Goal: Information Seeking & Learning: Learn about a topic

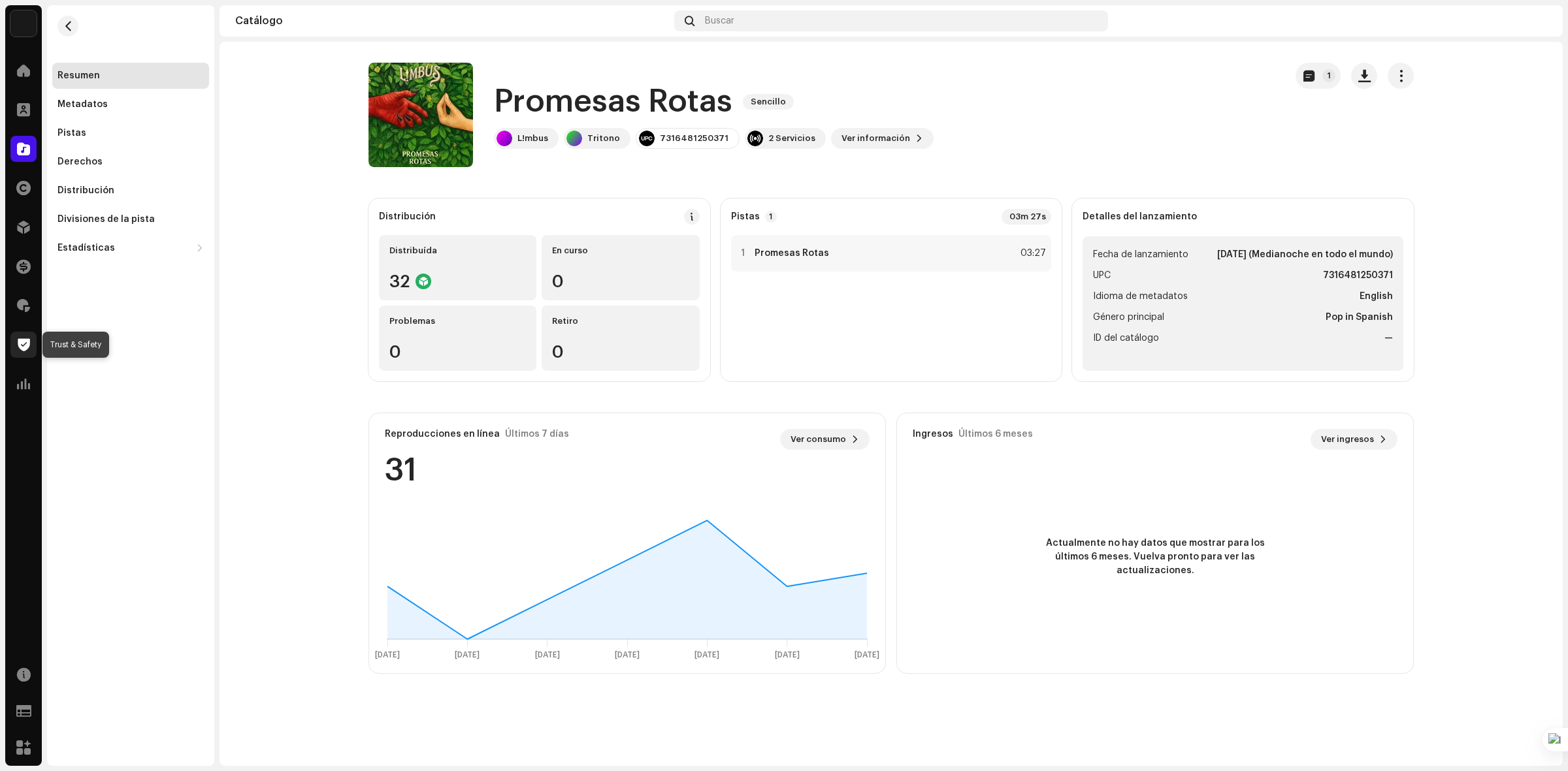
click at [20, 344] on span at bounding box center [24, 345] width 13 height 11
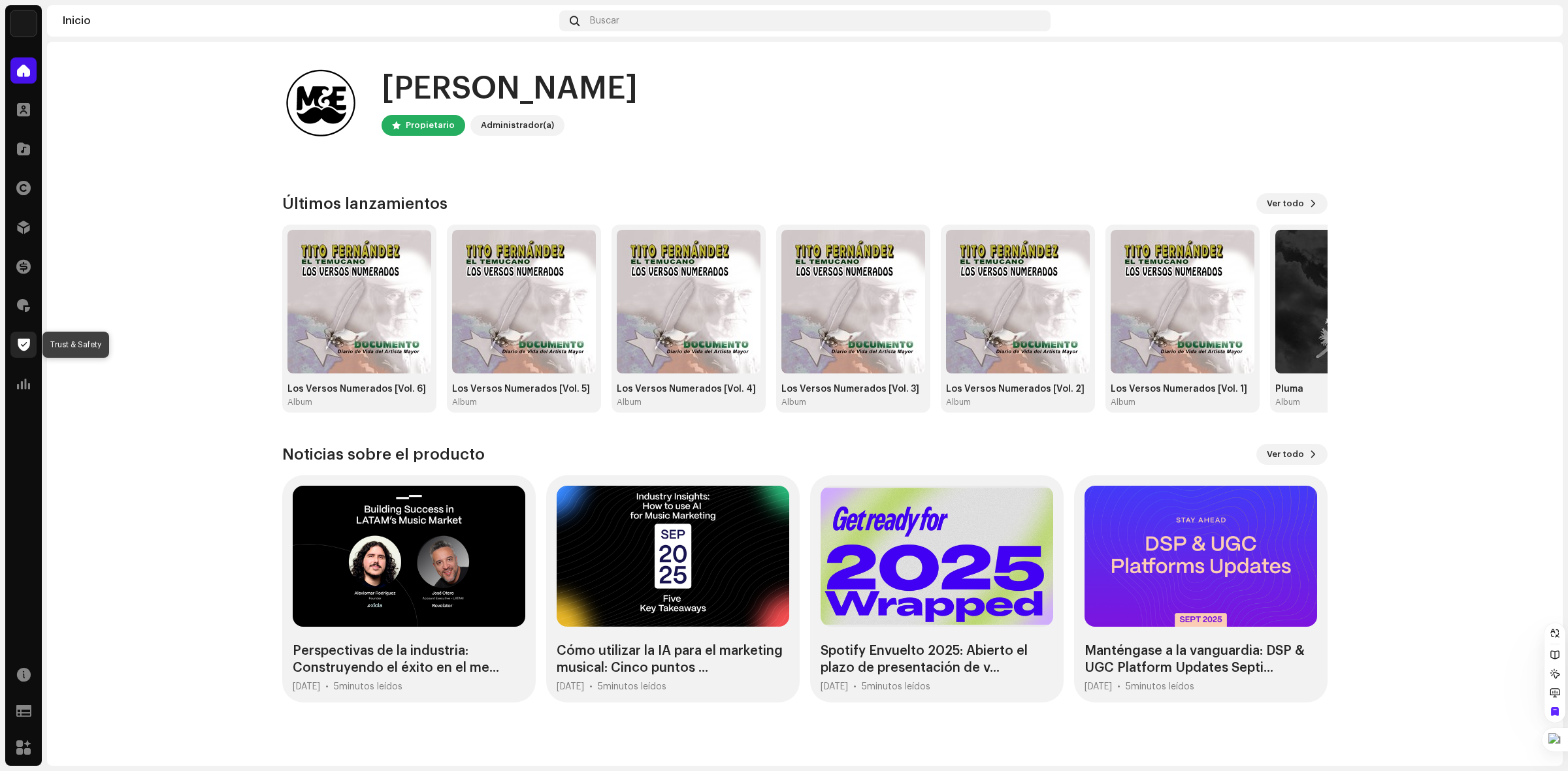
click at [22, 340] on span at bounding box center [24, 345] width 13 height 11
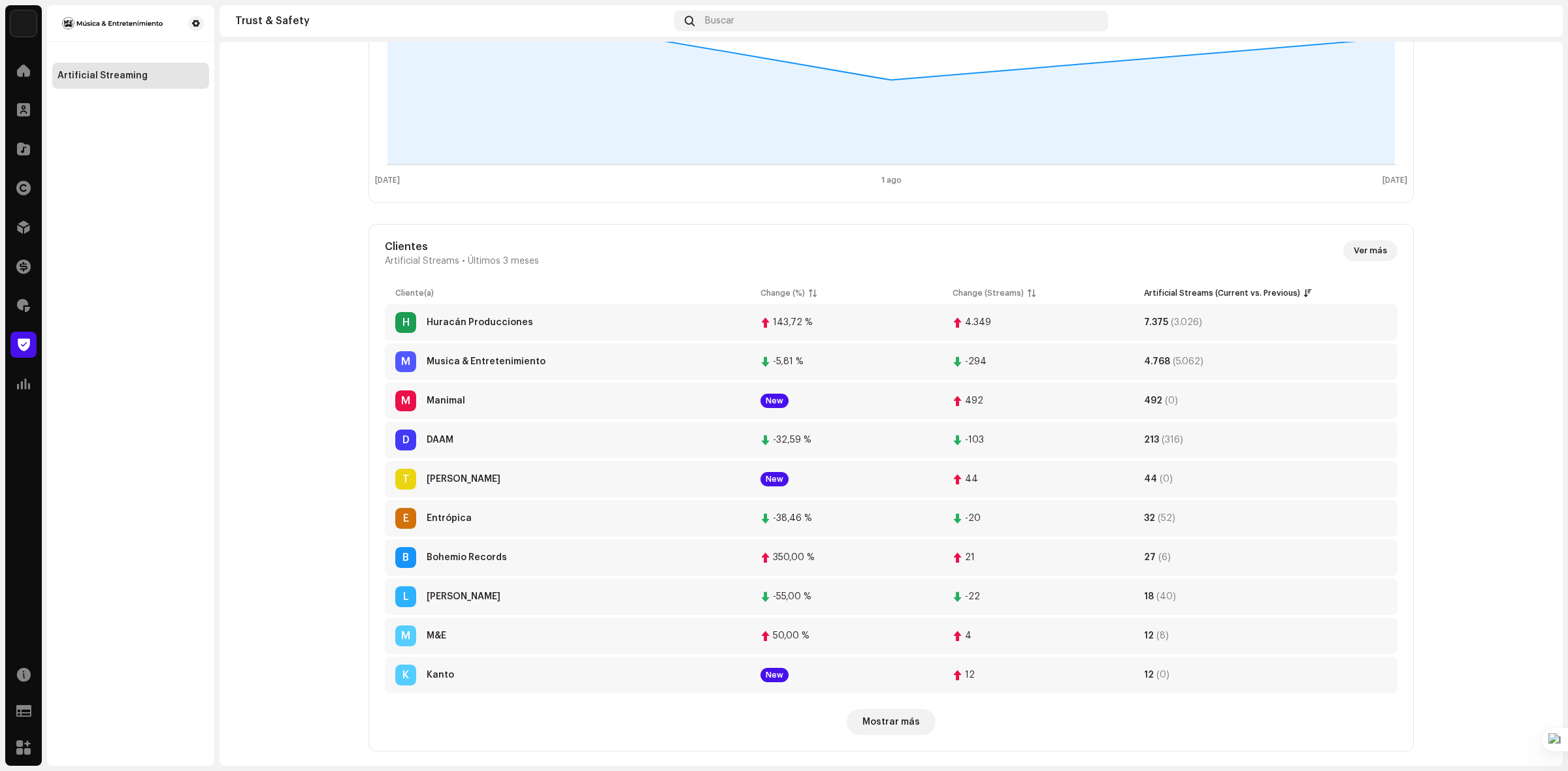
scroll to position [245, 0]
click at [21, 392] on div at bounding box center [24, 384] width 27 height 27
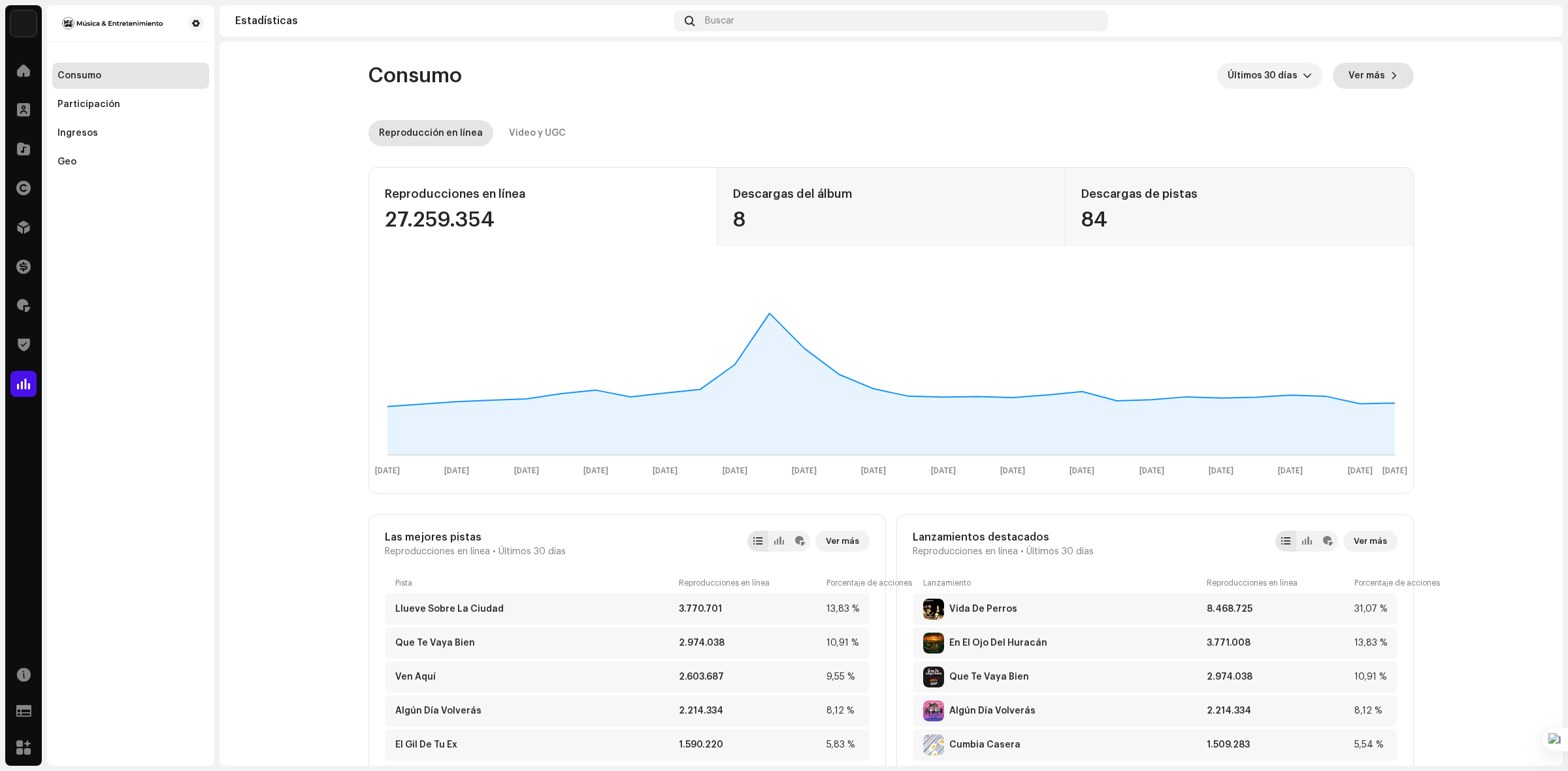
click at [1383, 70] on button "Ver más" at bounding box center [1374, 76] width 81 height 27
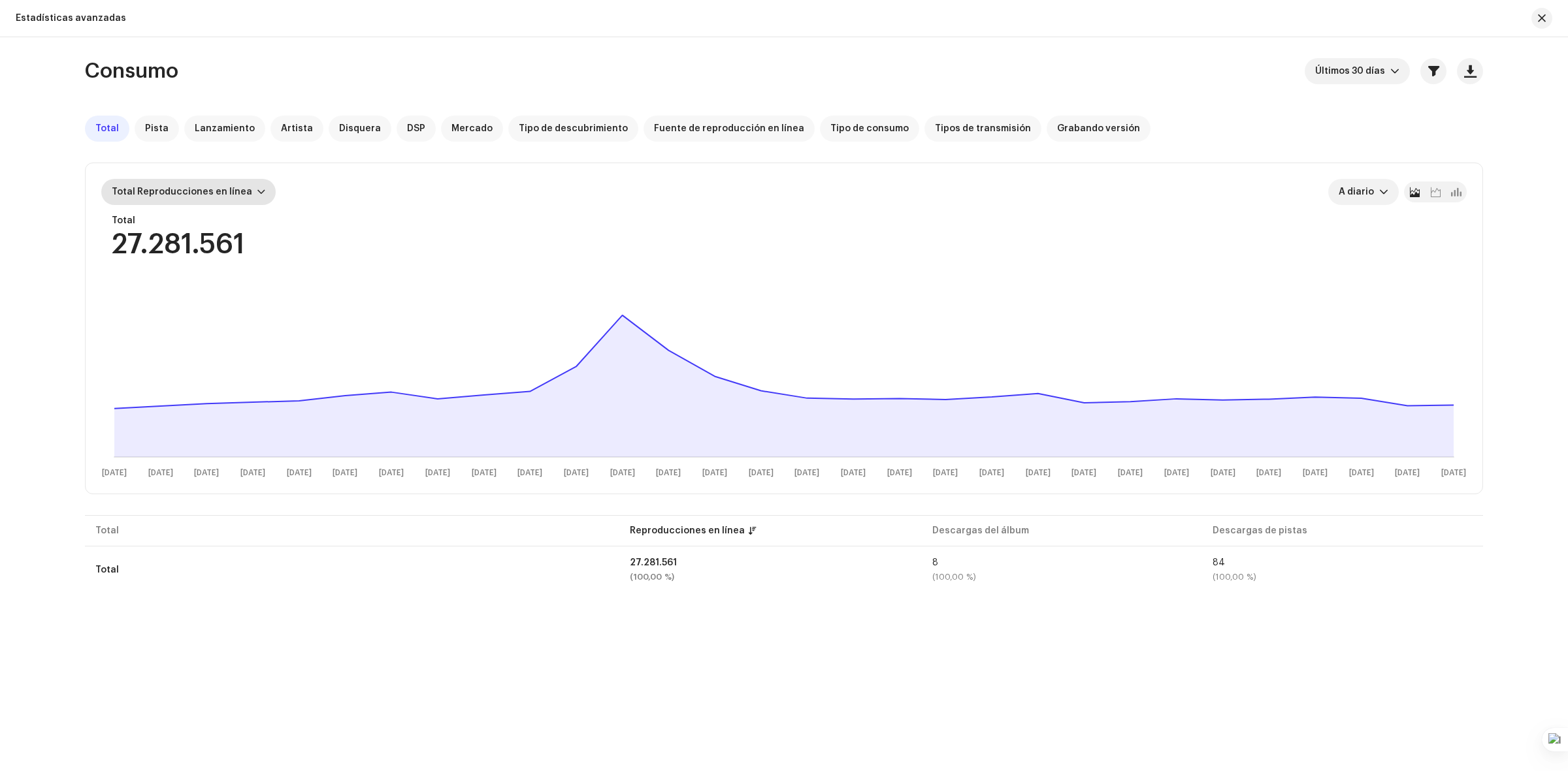
click at [257, 193] on div at bounding box center [261, 191] width 8 height 11
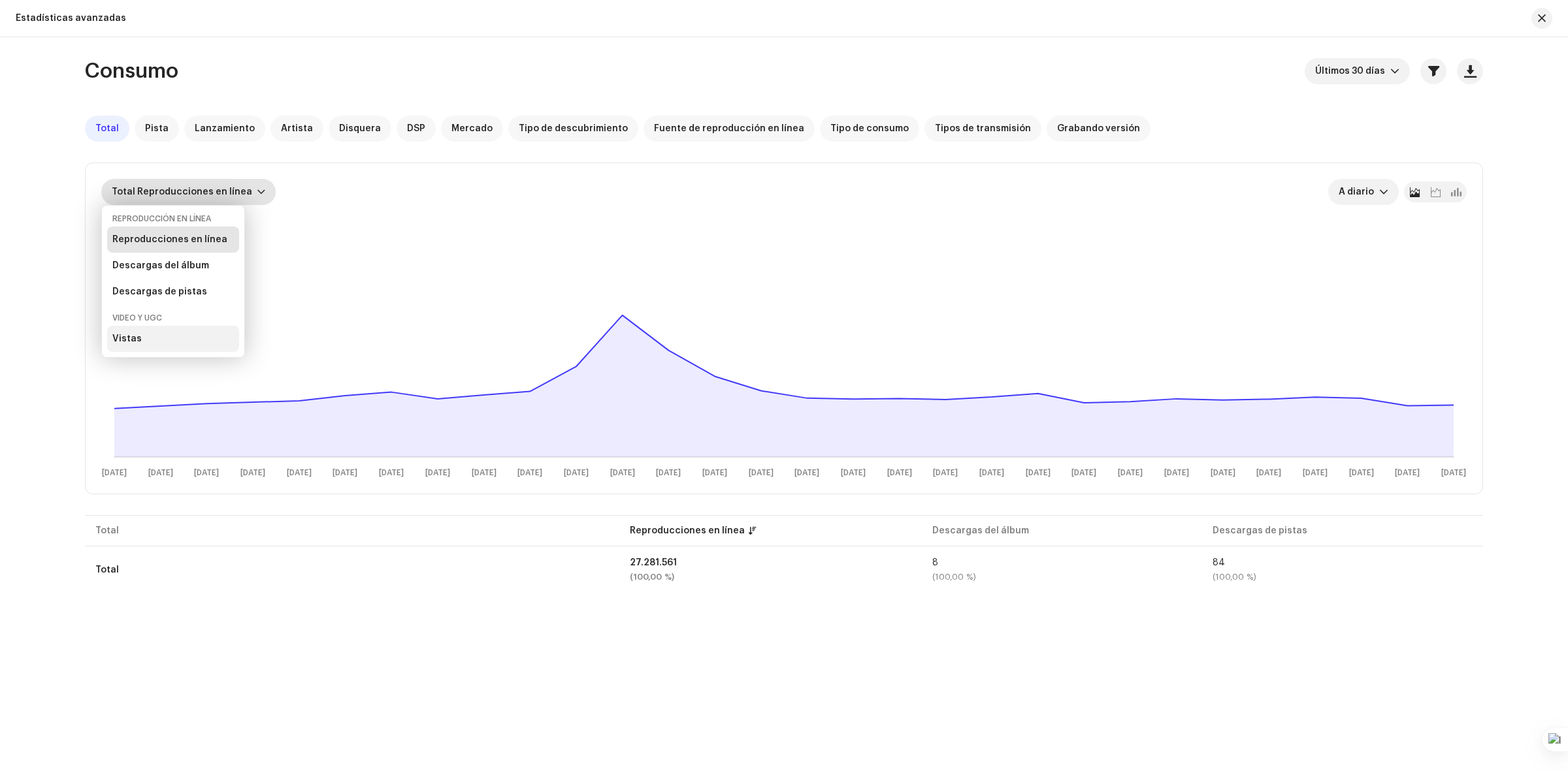
click at [168, 340] on div "Vistas" at bounding box center [174, 339] width 132 height 27
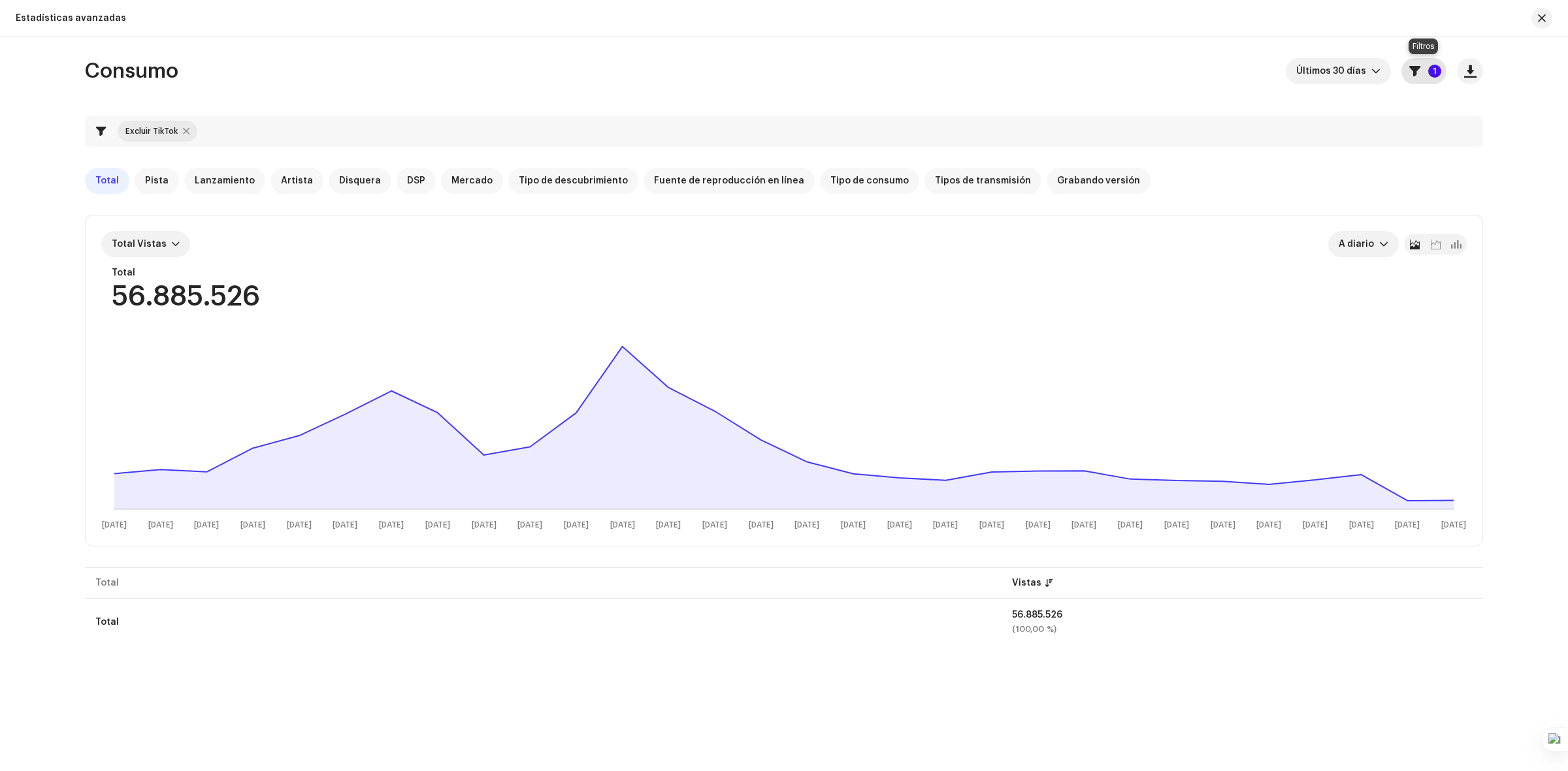
click at [1425, 79] on button "1" at bounding box center [1424, 71] width 45 height 27
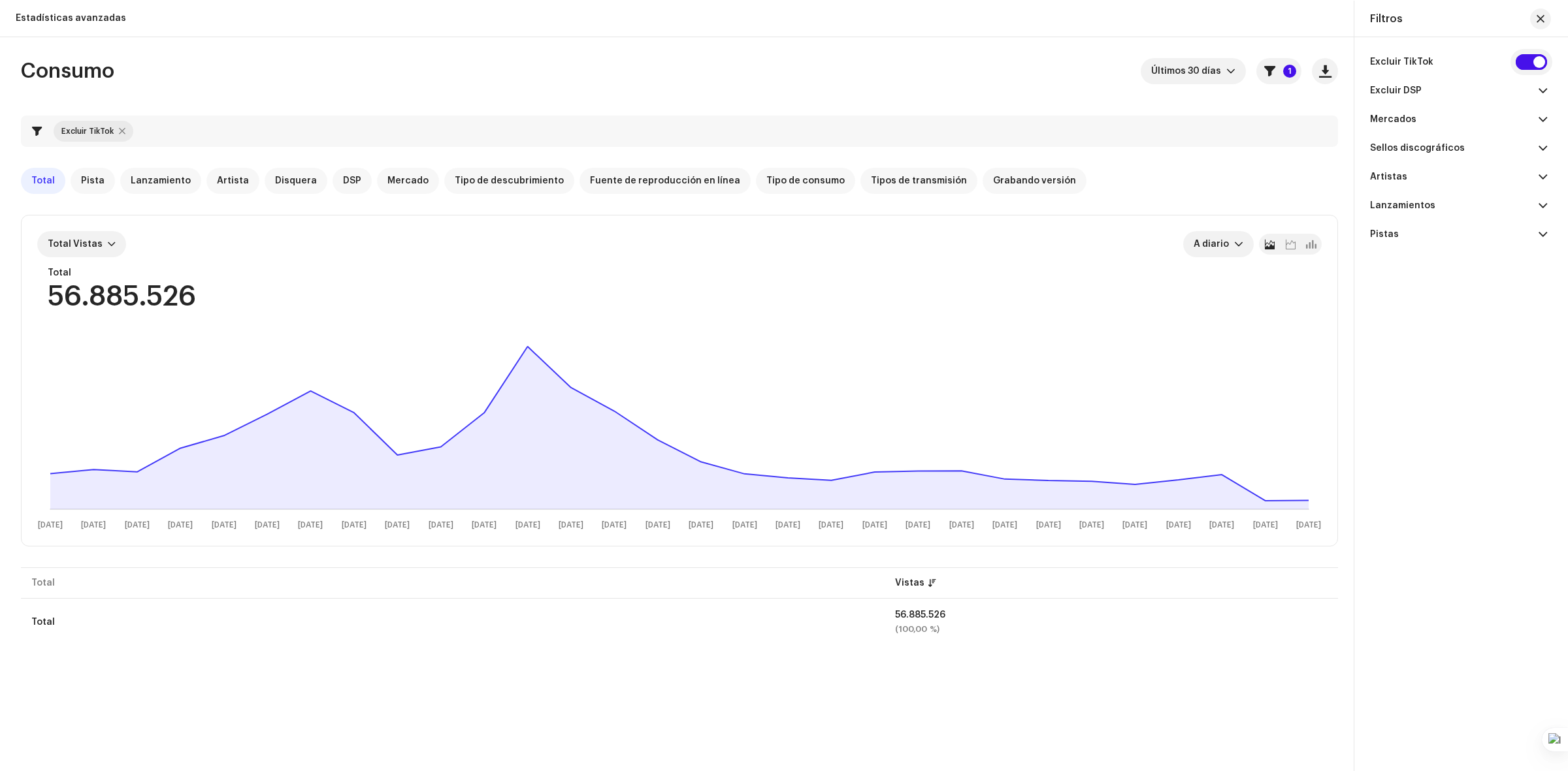
click at [1525, 67] on input "checkbox" at bounding box center [1532, 62] width 32 height 16
click at [1524, 61] on input "checkbox" at bounding box center [1532, 62] width 32 height 16
click at [119, 129] on div at bounding box center [122, 131] width 7 height 11
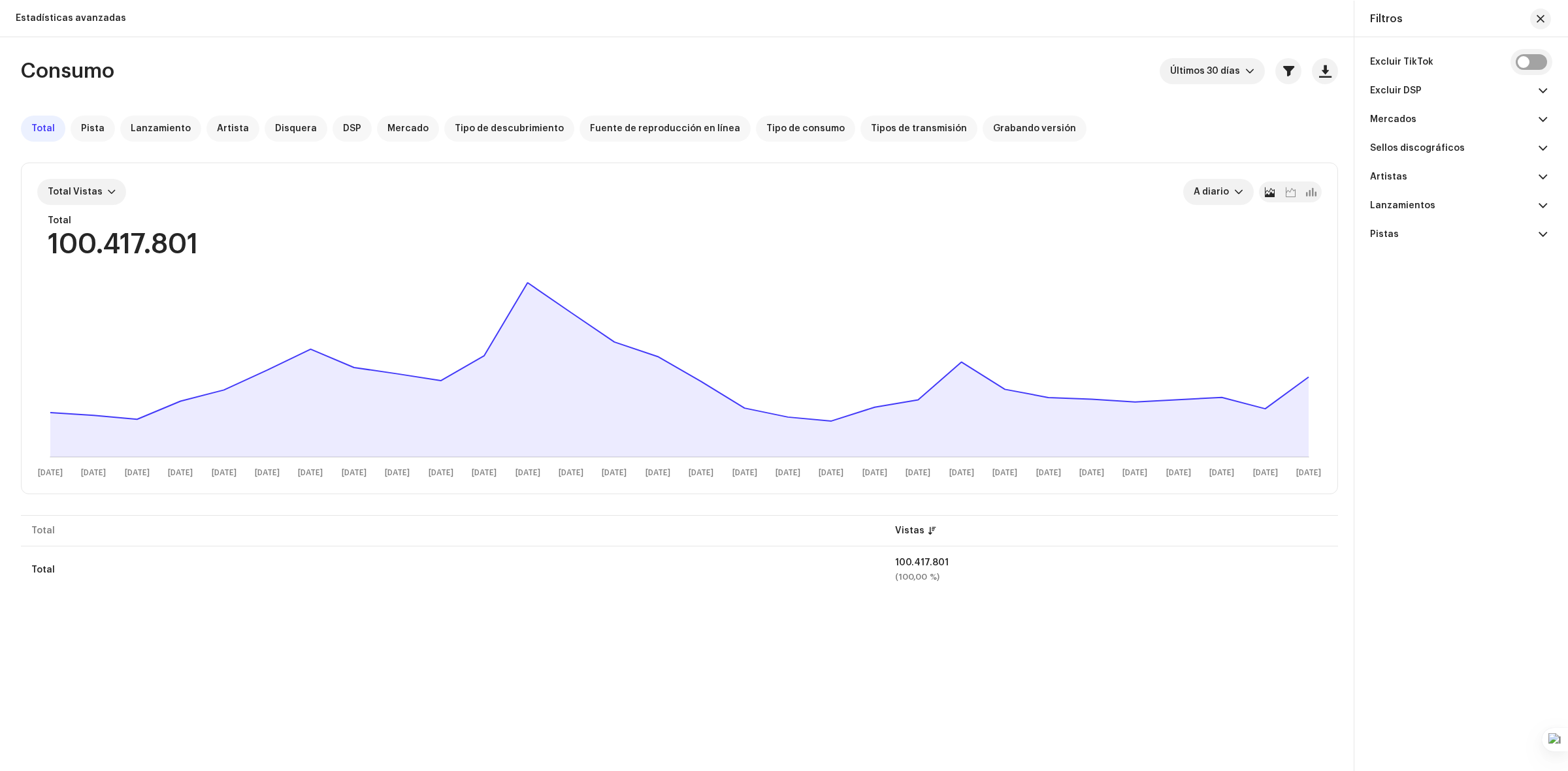
click at [1536, 63] on input "checkbox" at bounding box center [1532, 62] width 32 height 16
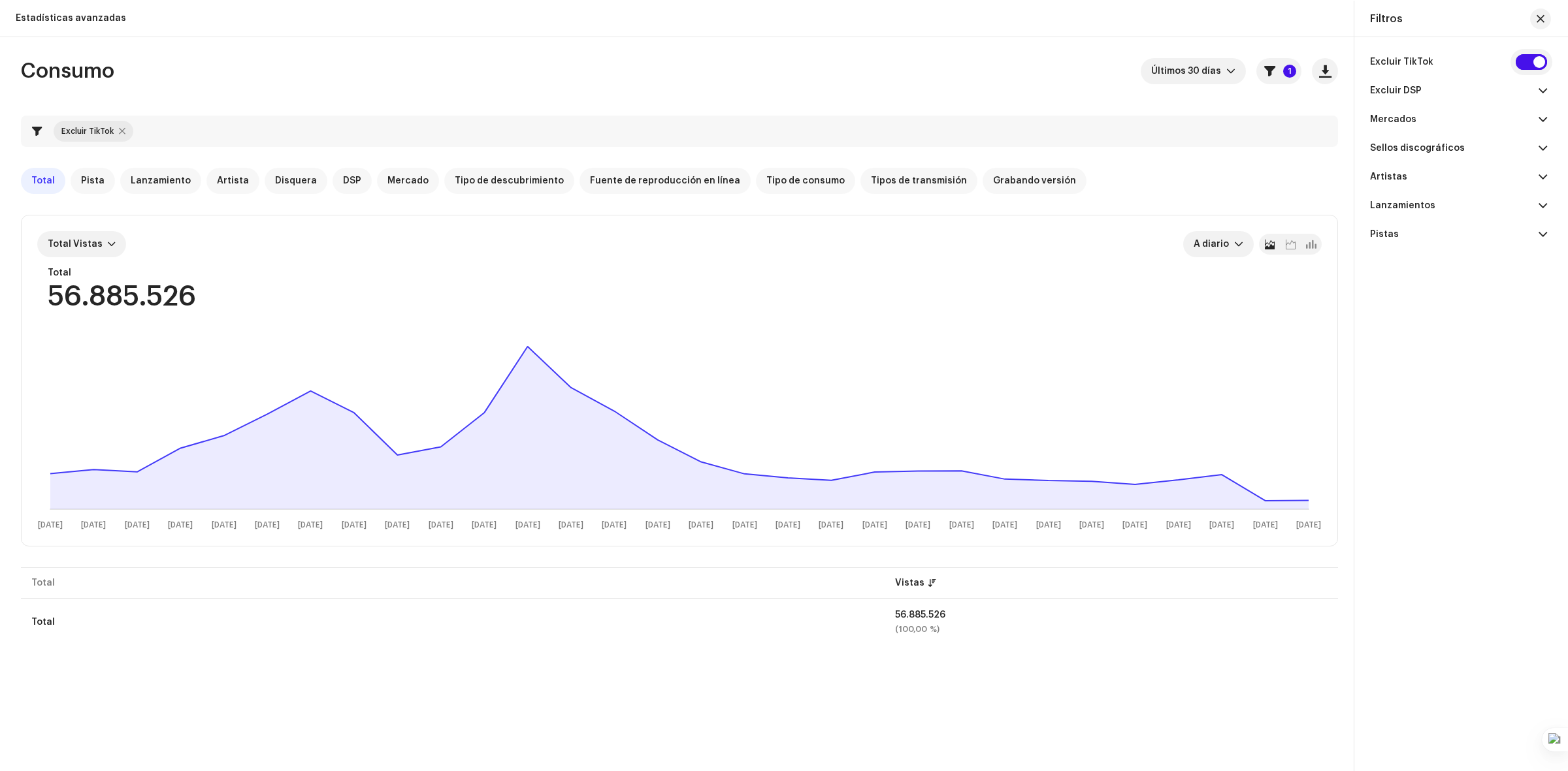
click at [1527, 63] on input "checkbox" at bounding box center [1532, 62] width 32 height 16
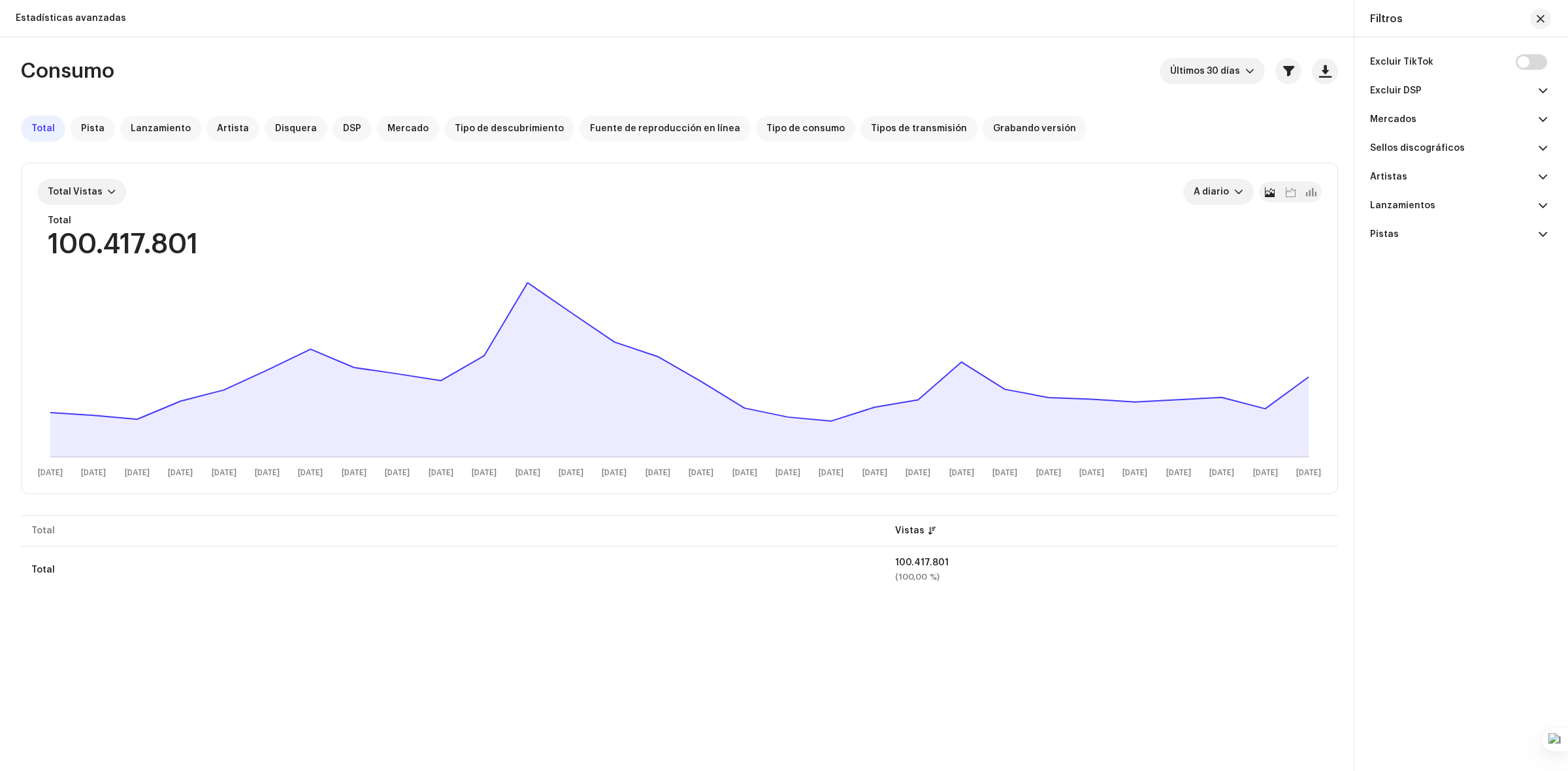
click at [1544, 86] on span at bounding box center [1542, 91] width 9 height 11
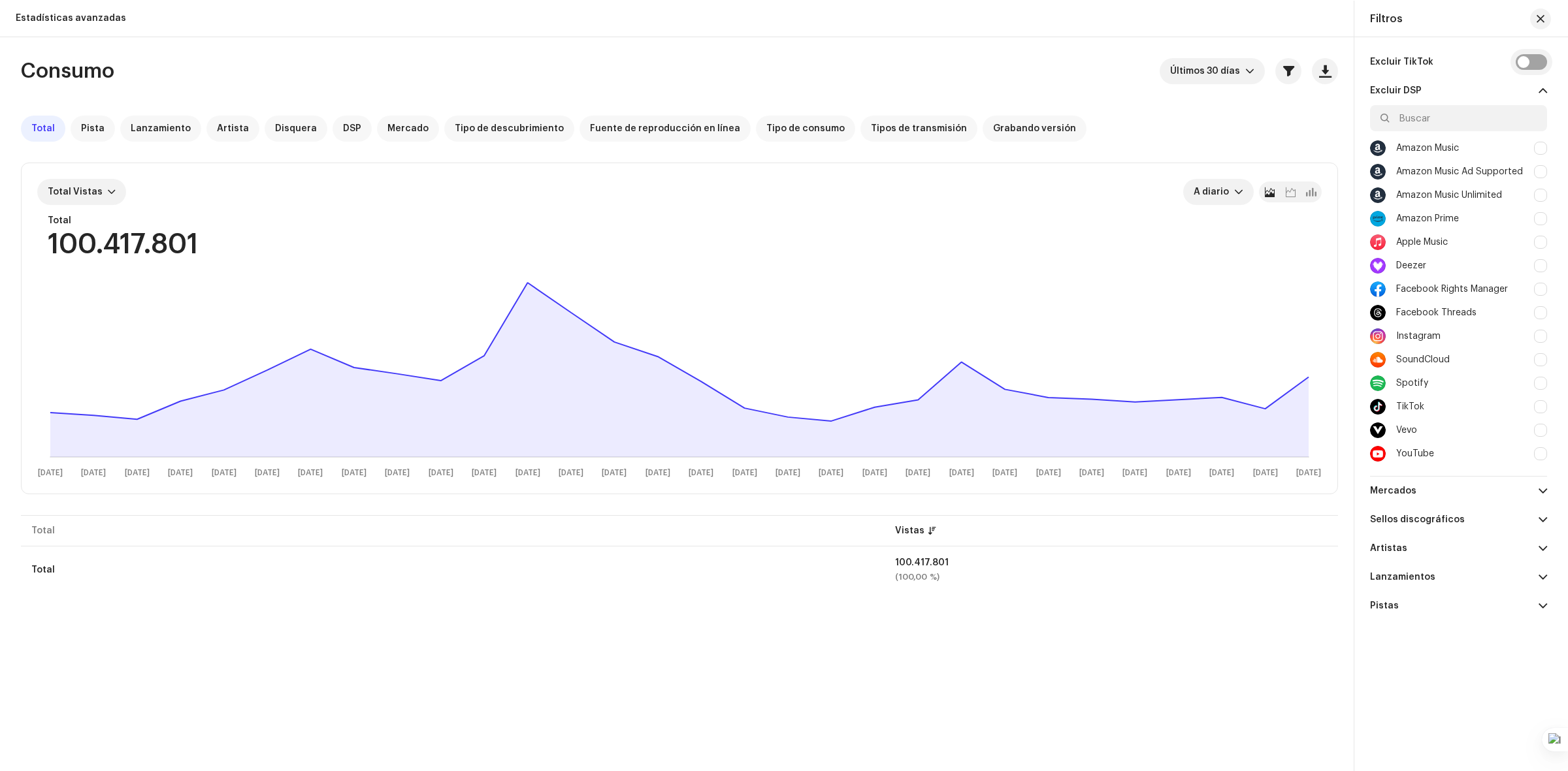
click at [1535, 63] on input "checkbox" at bounding box center [1532, 62] width 32 height 16
checkbox input "true"
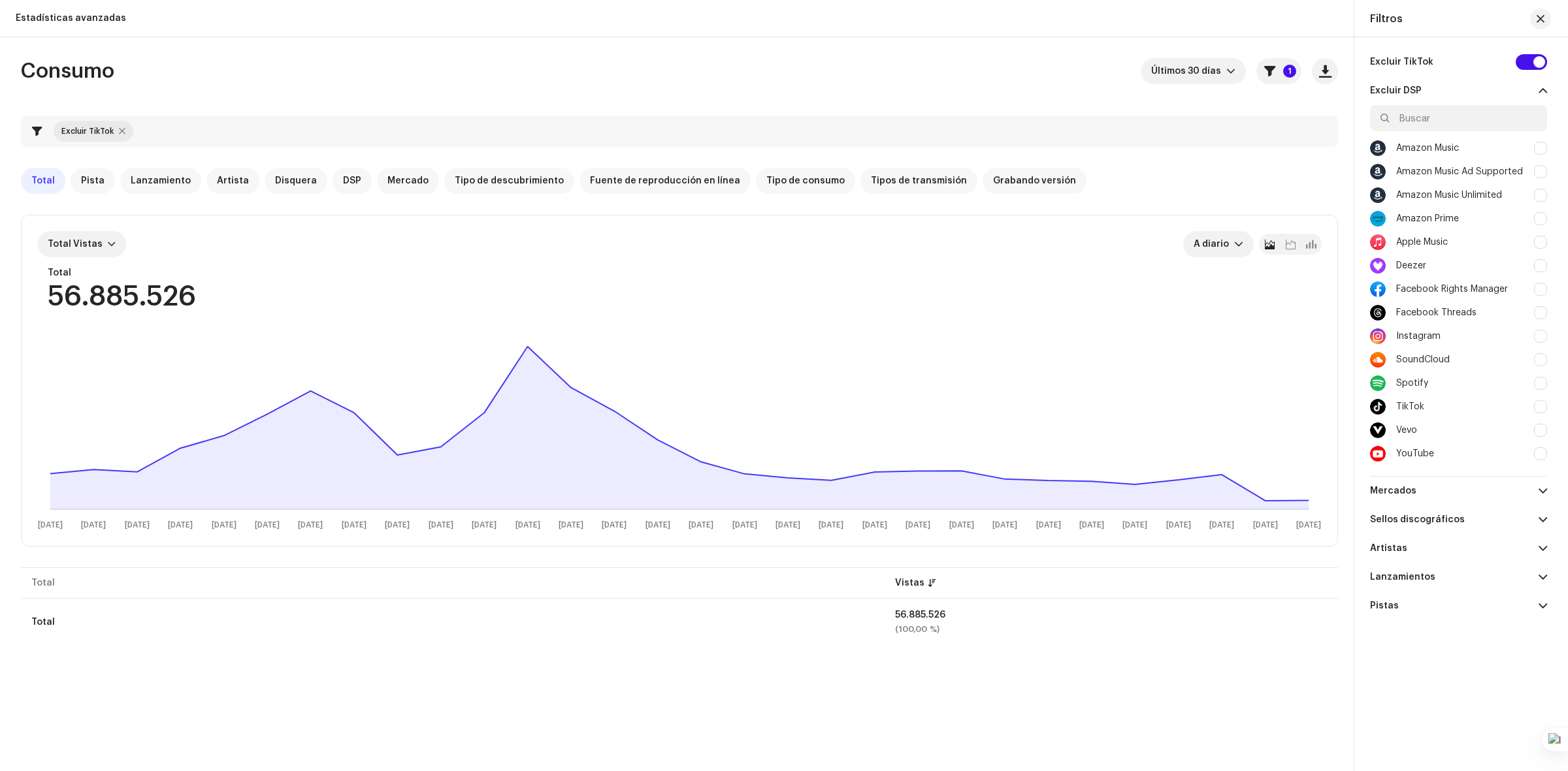
click at [1543, 403] on div at bounding box center [1540, 406] width 13 height 13
checkbox input "true"
checkbox input "false"
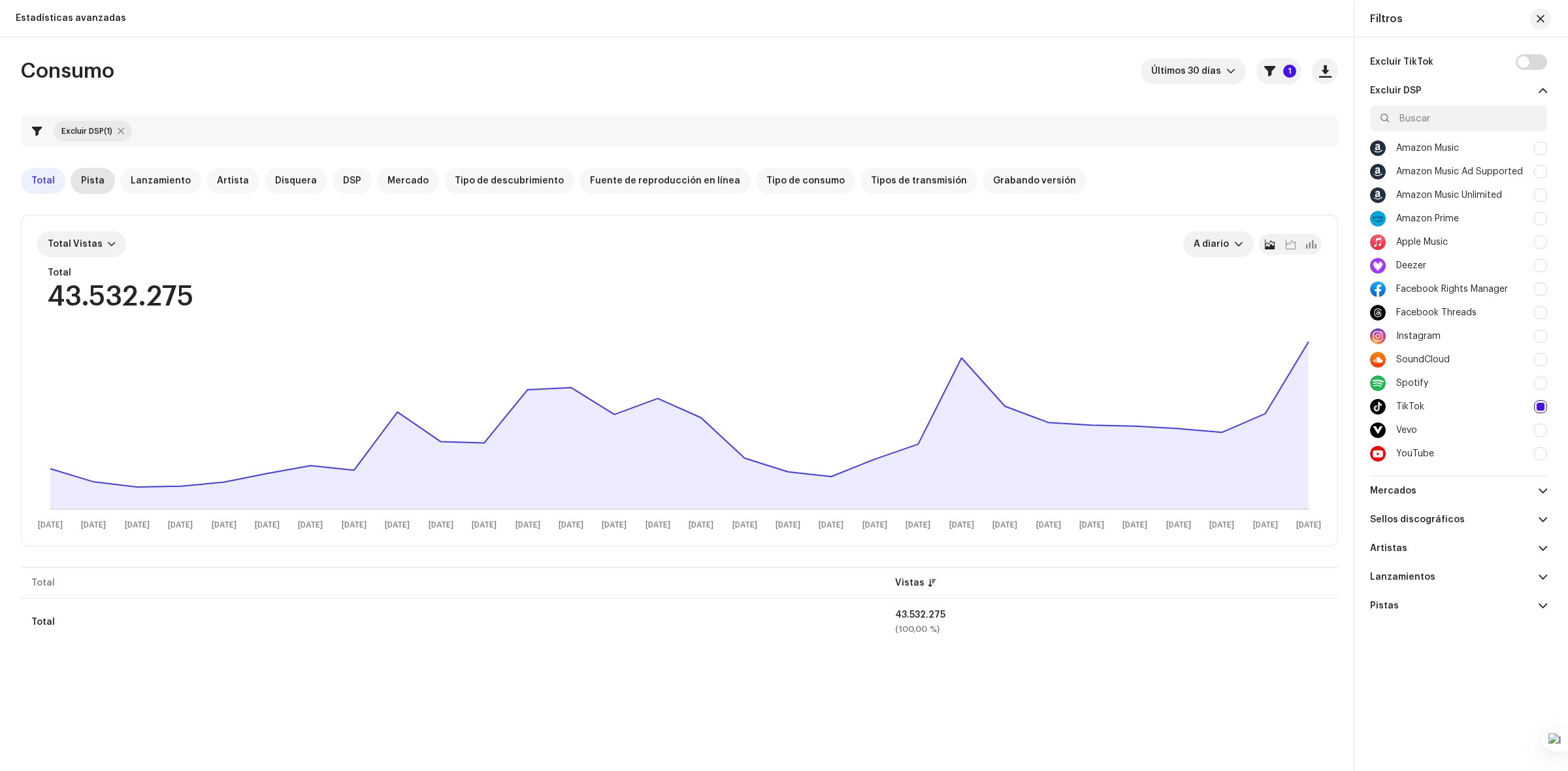
click at [86, 184] on span "Pista" at bounding box center [93, 180] width 24 height 11
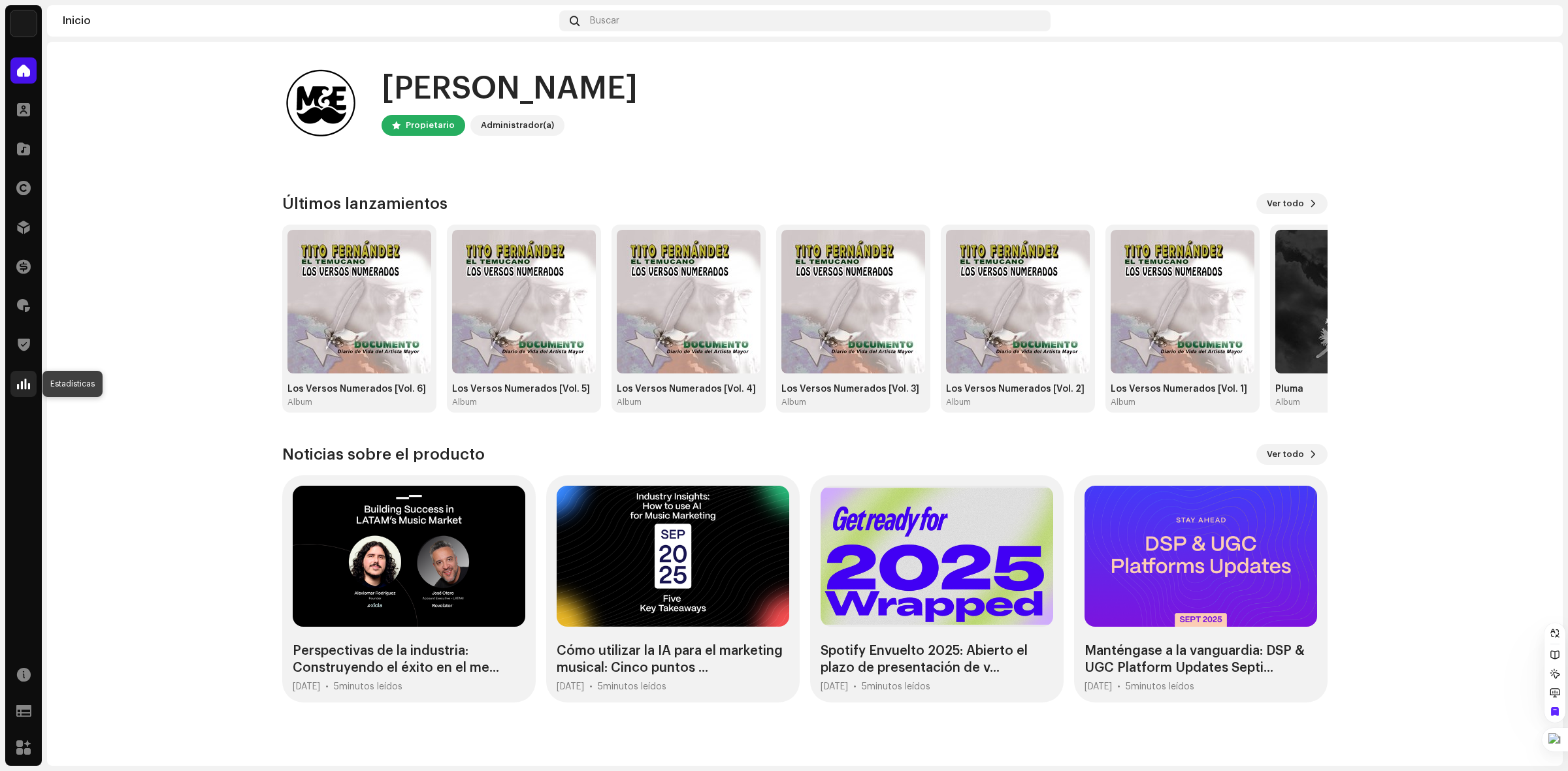
click at [15, 386] on div at bounding box center [24, 384] width 27 height 27
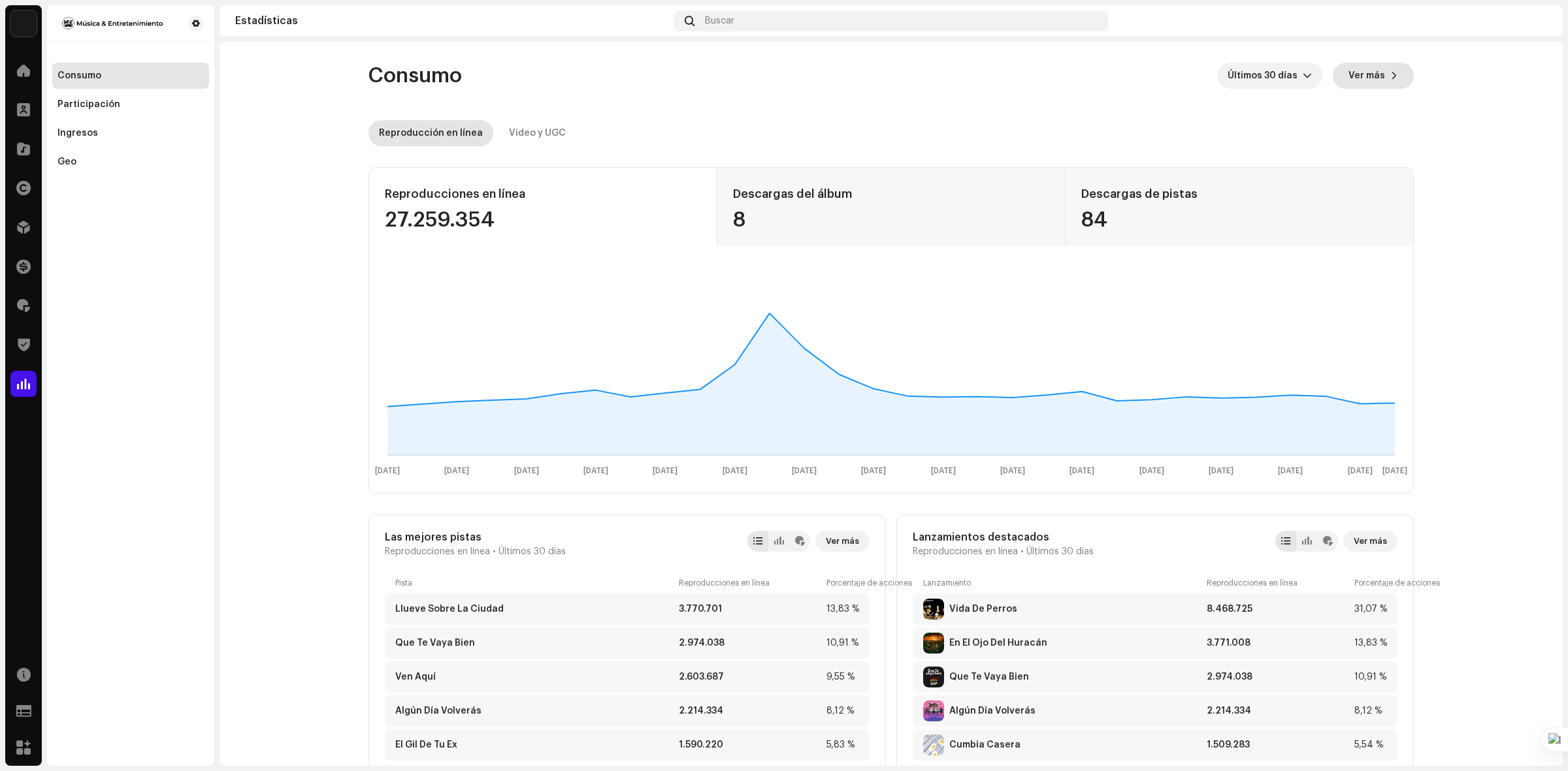
click at [1374, 67] on span "Ver más" at bounding box center [1366, 76] width 36 height 27
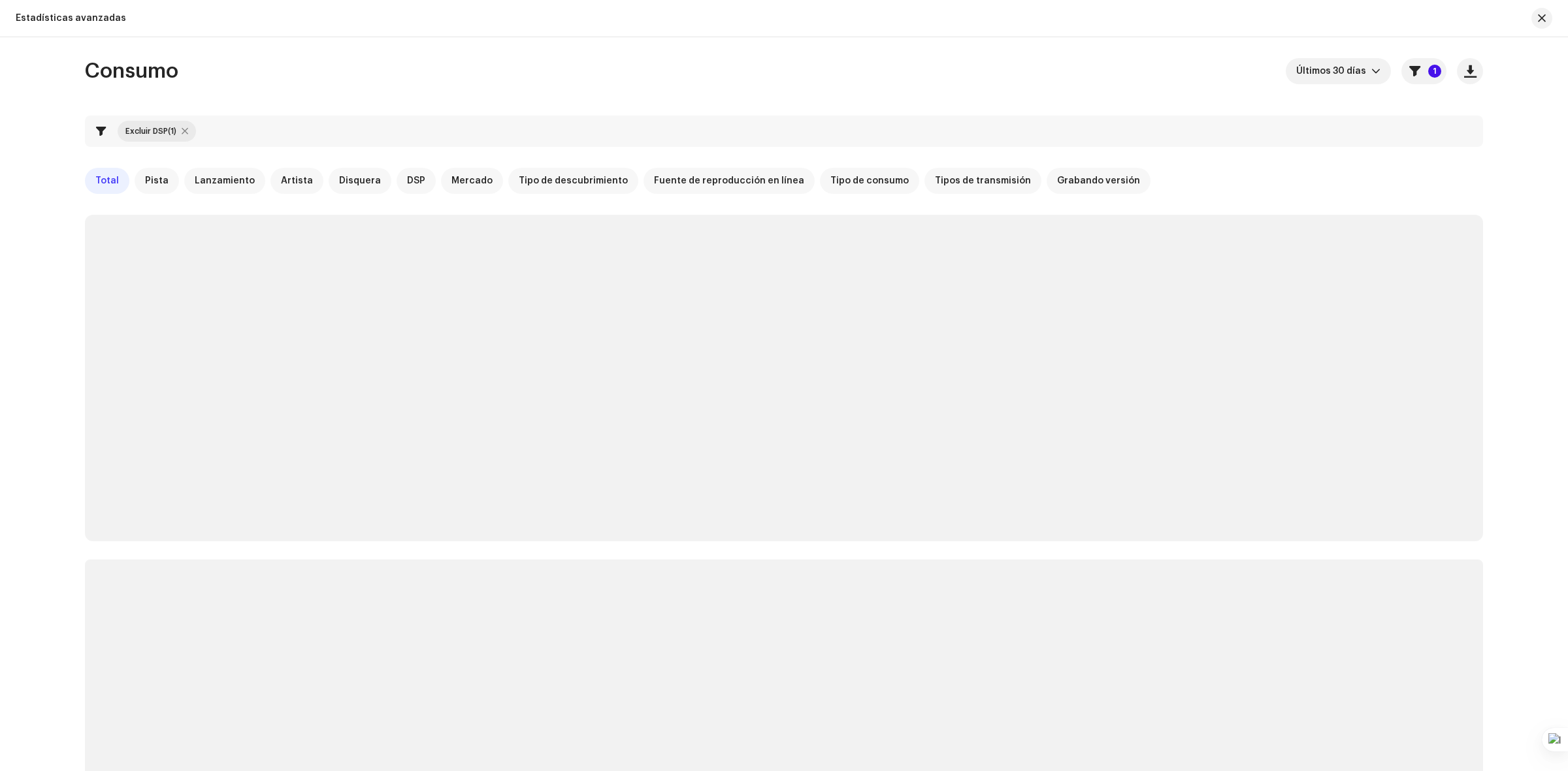
click at [100, 183] on span "Total" at bounding box center [107, 180] width 24 height 11
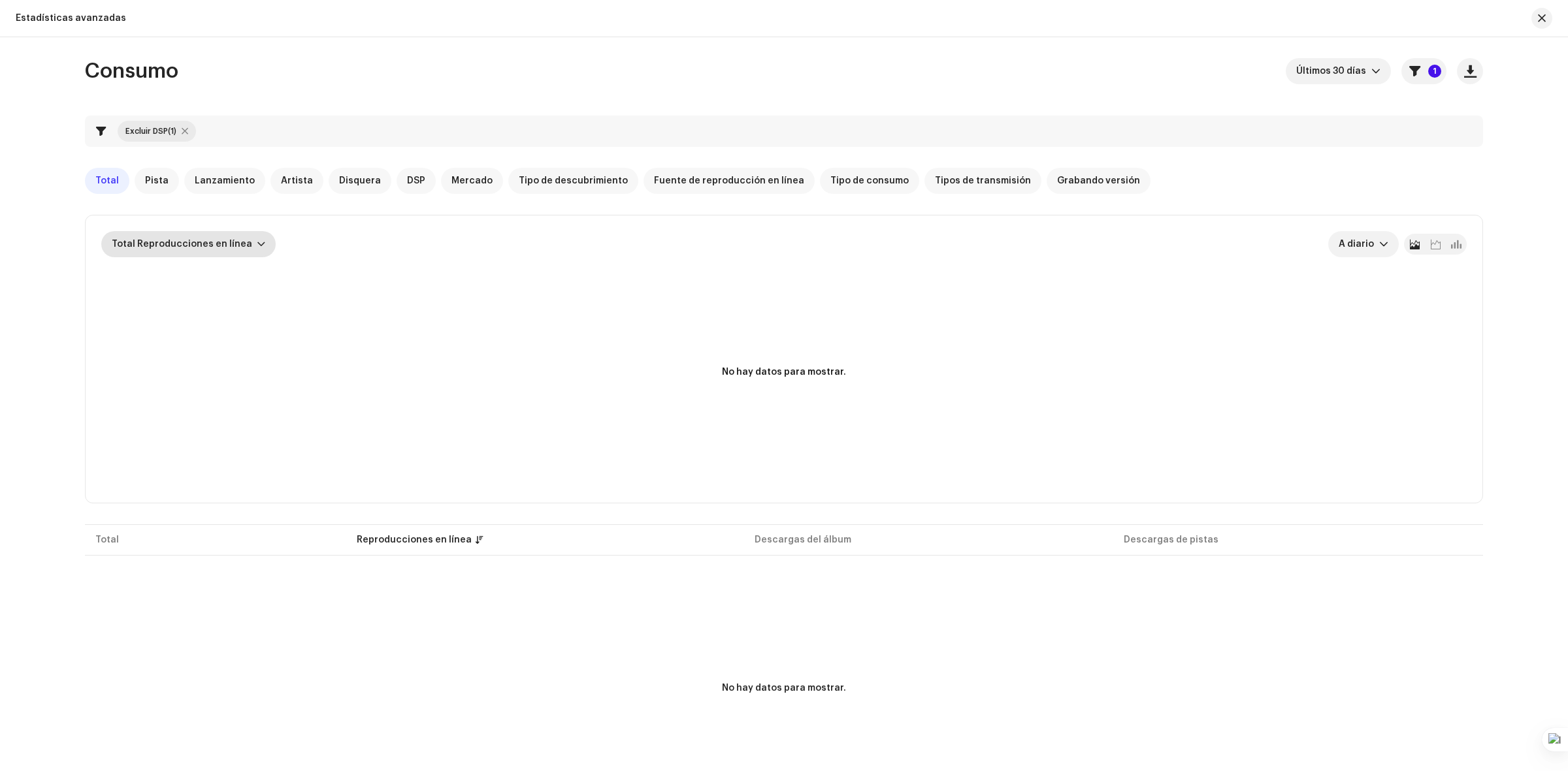
click at [242, 239] on div "Total Reproducciones en línea" at bounding box center [188, 245] width 175 height 27
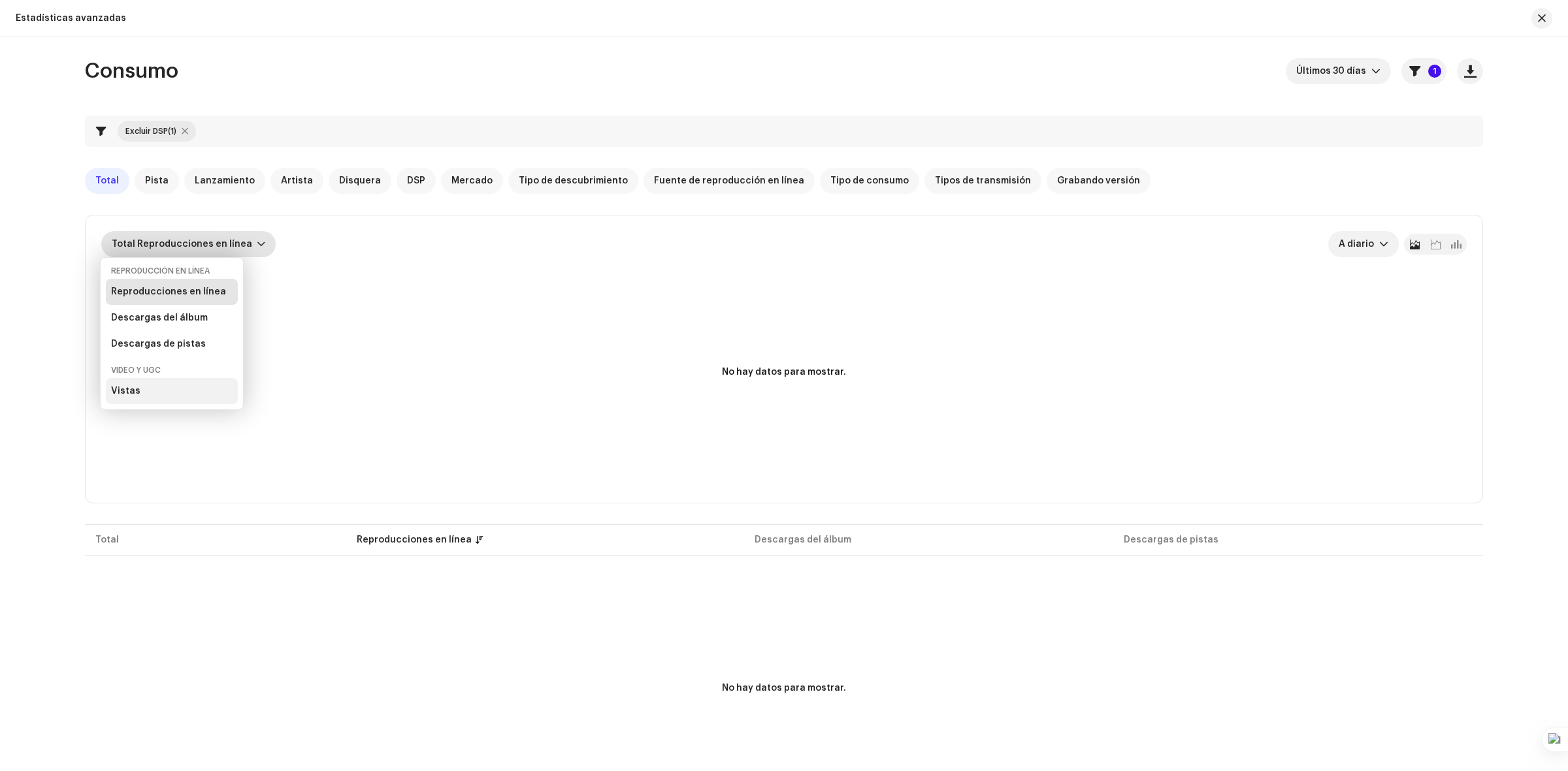
click at [152, 395] on div "Vistas" at bounding box center [172, 391] width 132 height 27
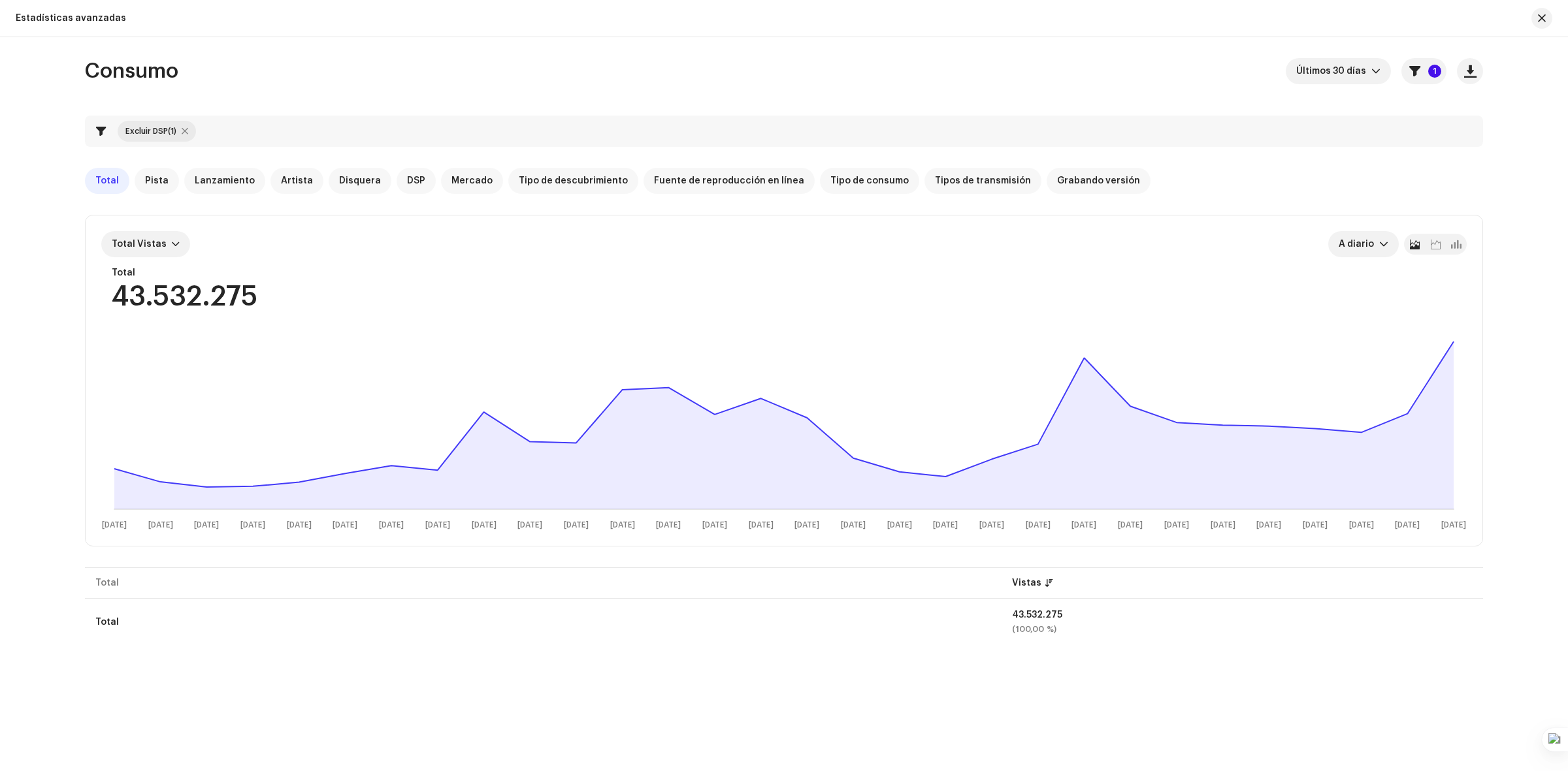
click at [184, 132] on div at bounding box center [184, 131] width 7 height 11
checkbox input "false"
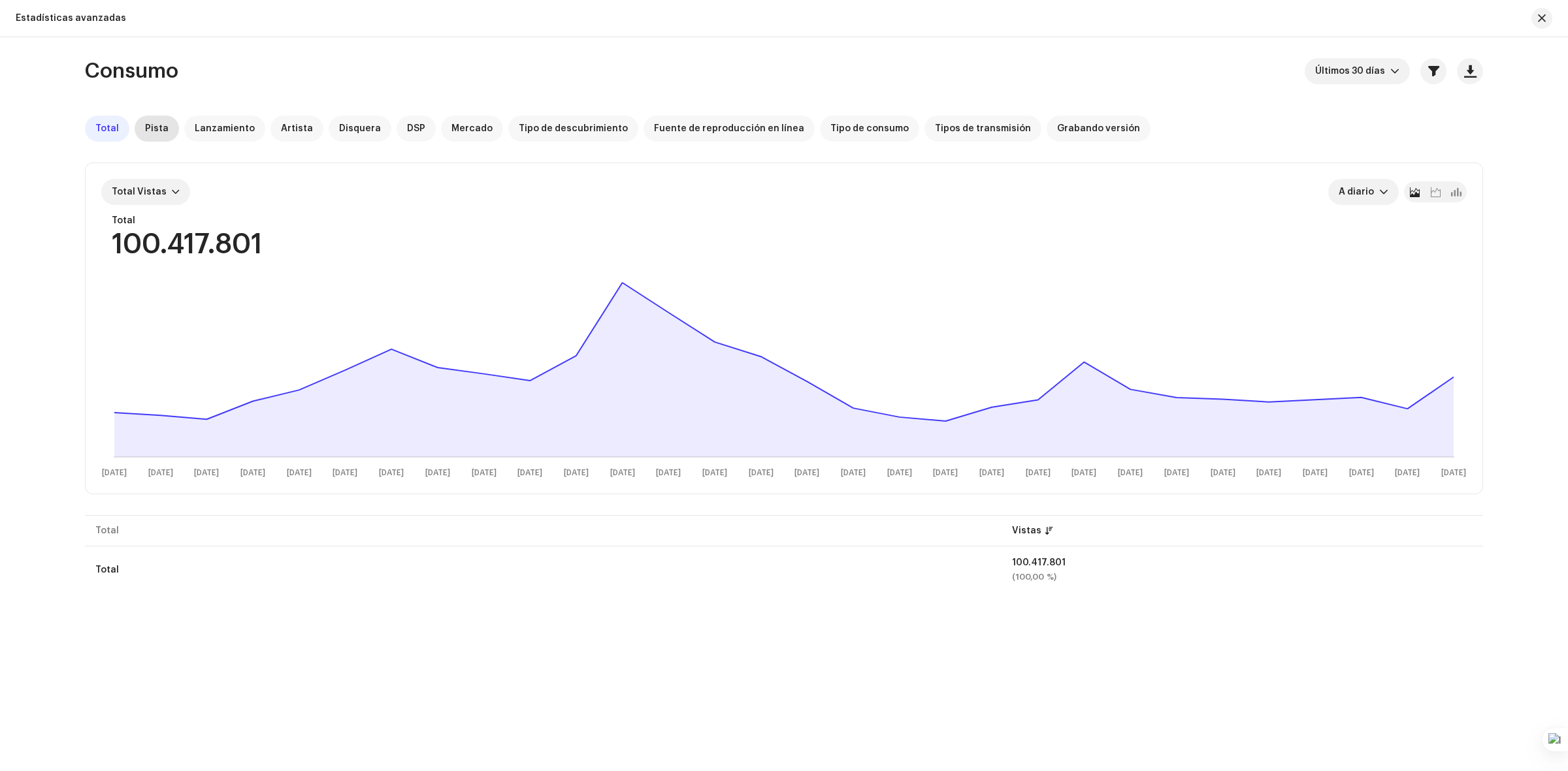
click at [149, 134] on div "Pista" at bounding box center [156, 128] width 44 height 27
